Goal: Task Accomplishment & Management: Manage account settings

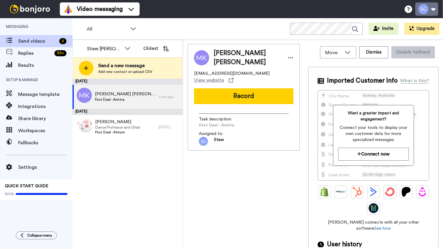
click at [432, 11] on button at bounding box center [427, 8] width 23 height 13
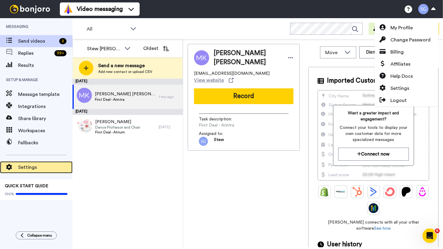
click at [44, 163] on div "Settings" at bounding box center [36, 167] width 73 height 12
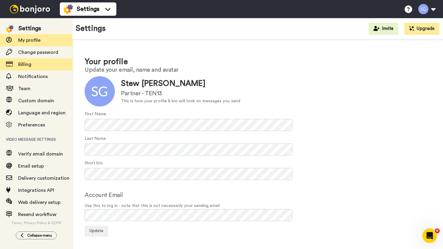
scroll to position [15, 0]
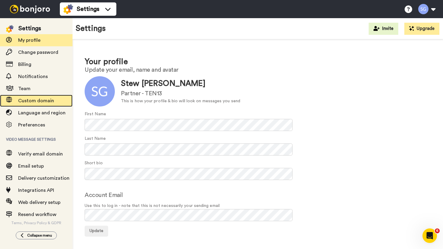
click at [39, 99] on span "Custom domain" at bounding box center [36, 100] width 36 height 5
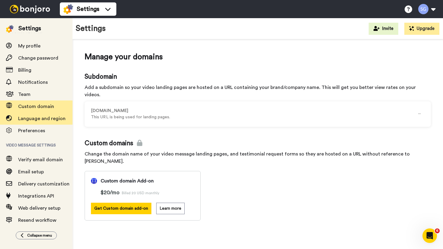
scroll to position [15, 0]
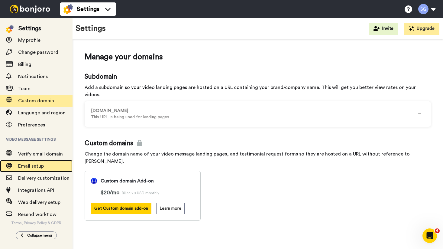
click at [28, 165] on span "Email setup" at bounding box center [31, 166] width 26 height 5
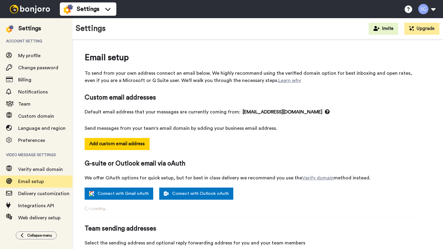
select select "117002"
select select "114547"
select select "117002"
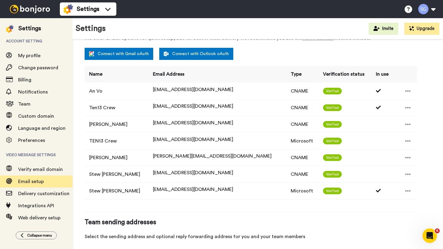
scroll to position [140, 0]
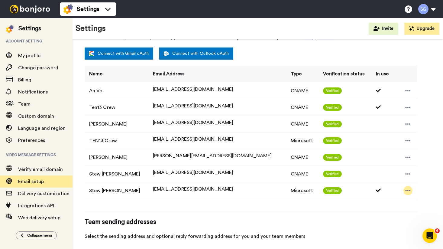
click at [406, 190] on icon at bounding box center [408, 191] width 5 height 6
click at [330, 192] on div "Verified" at bounding box center [346, 190] width 46 height 7
click at [323, 192] on span "Verified" at bounding box center [332, 190] width 19 height 7
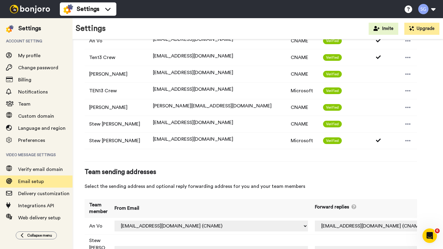
scroll to position [187, 0]
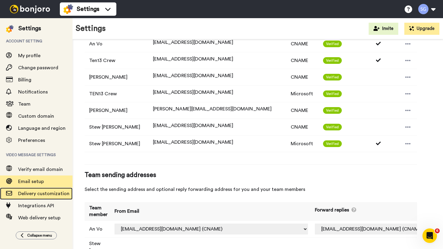
click at [43, 191] on span "Delivery customization" at bounding box center [43, 193] width 51 height 5
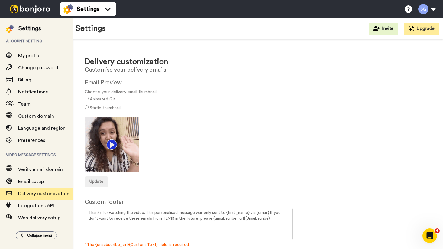
scroll to position [15, 0]
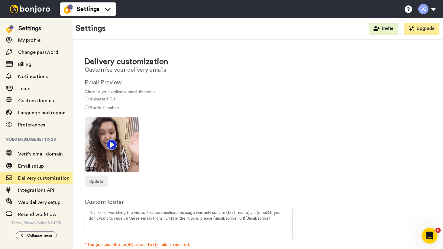
click at [434, 234] on div "Open Intercom Messenger" at bounding box center [429, 235] width 20 height 20
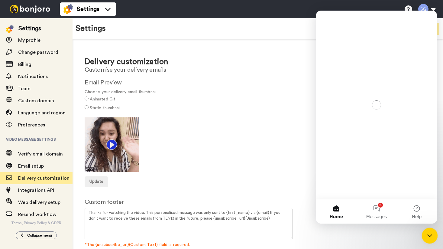
scroll to position [0, 0]
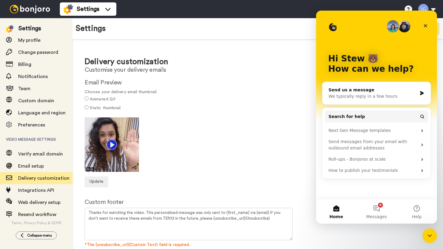
click at [351, 99] on div "We typically reply in a few hours" at bounding box center [373, 96] width 89 height 6
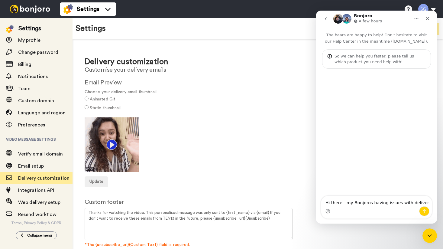
type textarea "Hi there - my Bonjoros having issues with delivery"
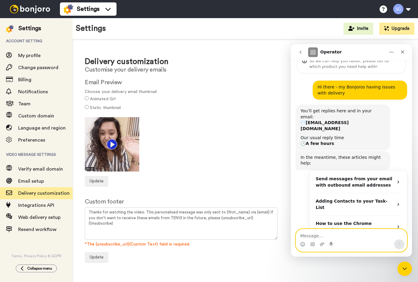
scroll to position [29, 0]
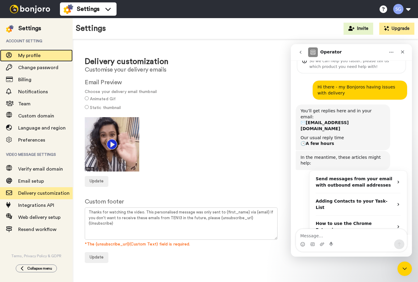
click at [34, 54] on span "My profile" at bounding box center [29, 55] width 22 height 5
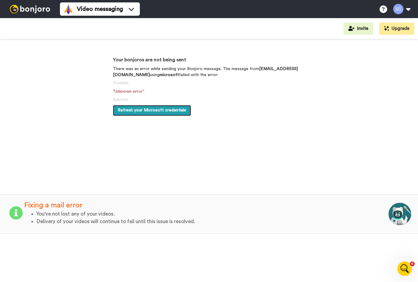
click at [149, 108] on span "Refresh your Microsoft credentials" at bounding box center [152, 110] width 68 height 4
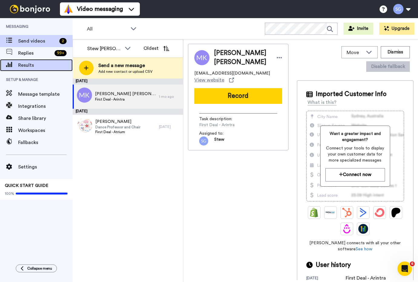
click at [33, 66] on span "Results" at bounding box center [45, 65] width 54 height 7
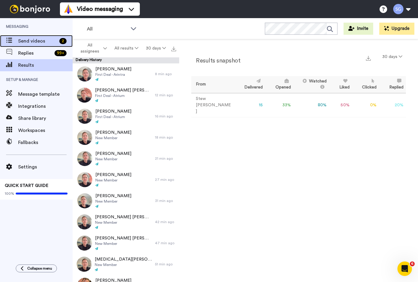
click at [31, 40] on span "Send videos" at bounding box center [37, 41] width 39 height 7
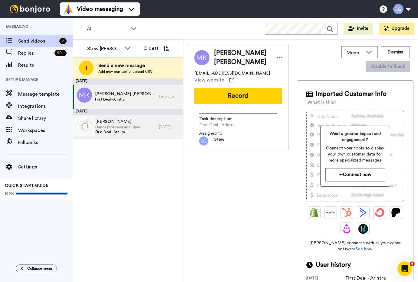
click at [131, 123] on span "[PERSON_NAME]" at bounding box center [117, 122] width 45 height 6
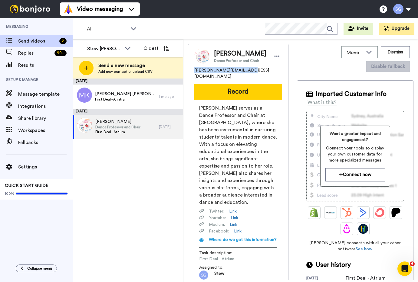
drag, startPoint x: 246, startPoint y: 70, endPoint x: 194, endPoint y: 71, distance: 52.6
click at [194, 71] on div "[PERSON_NAME] Dance Professor and Chair [PERSON_NAME][EMAIL_ADDRESS][DOMAIN_NAM…" at bounding box center [238, 164] width 100 height 241
copy span "[PERSON_NAME][EMAIL_ADDRESS][DOMAIN_NAME]"
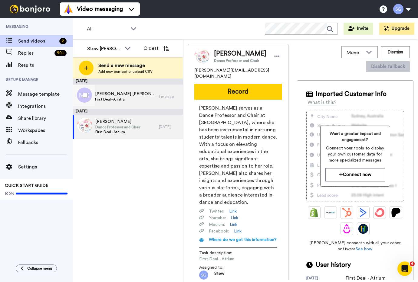
click at [128, 94] on span "[PERSON_NAME] [PERSON_NAME]" at bounding box center [125, 94] width 61 height 6
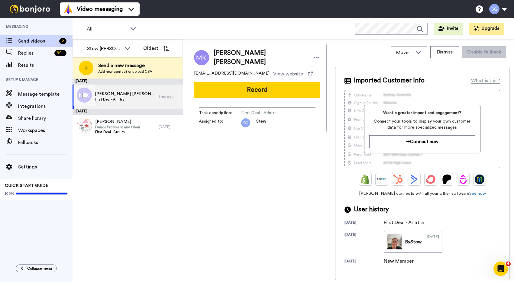
click at [130, 98] on span "First Deal - Arintra" at bounding box center [125, 99] width 61 height 5
